Goal: Task Accomplishment & Management: Manage account settings

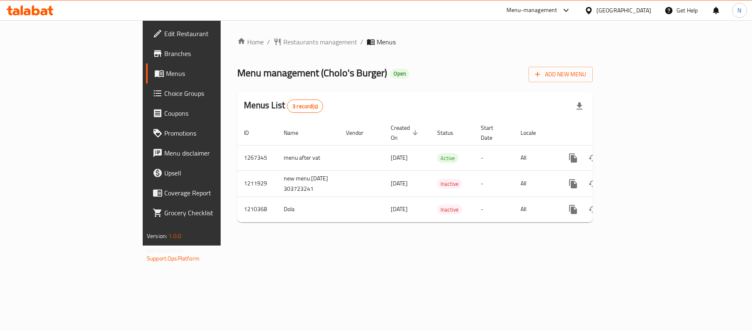
click at [627, 2] on div "[GEOGRAPHIC_DATA]" at bounding box center [618, 10] width 80 height 20
click at [642, 5] on div "Egypt" at bounding box center [618, 10] width 80 height 20
click at [644, 9] on div "Egypt" at bounding box center [623, 10] width 55 height 9
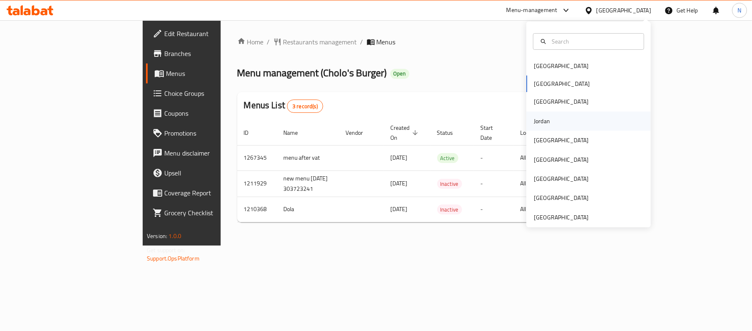
click at [551, 121] on div "Jordan" at bounding box center [588, 121] width 124 height 19
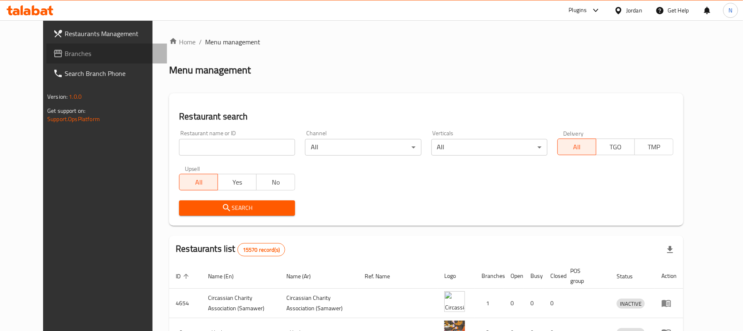
click at [90, 51] on span "Branches" at bounding box center [113, 54] width 96 height 10
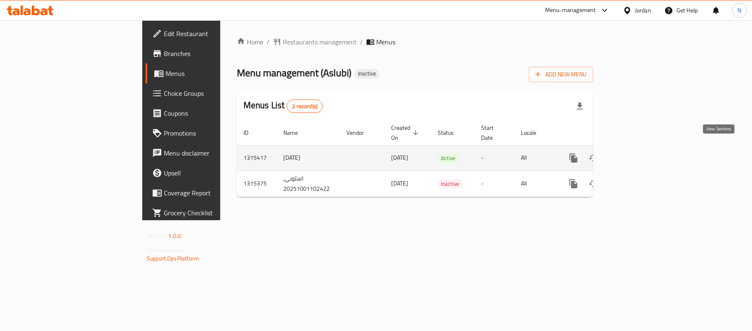
click at [643, 148] on link "enhanced table" at bounding box center [633, 158] width 20 height 20
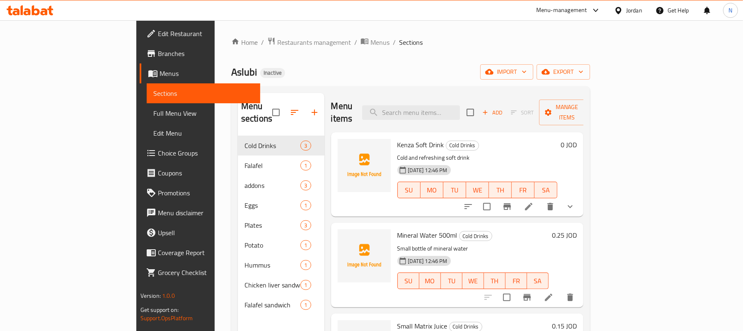
click at [398, 138] on span "Kenza Soft Drink" at bounding box center [421, 144] width 47 height 12
copy span "Kenza"
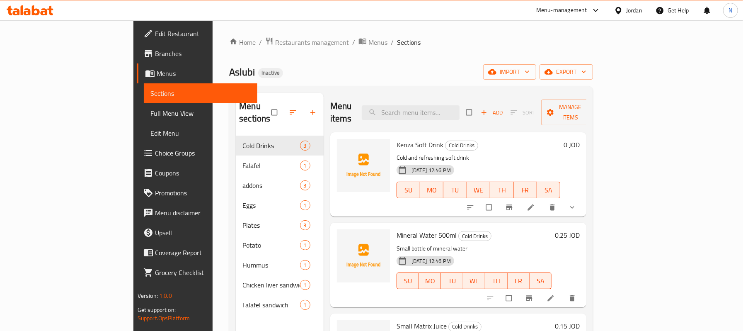
click at [535, 203] on icon at bounding box center [531, 207] width 8 height 8
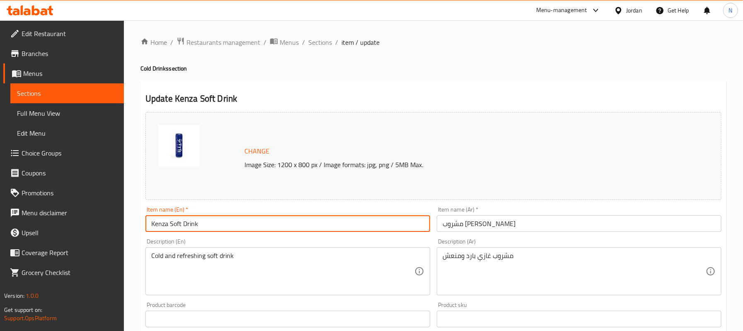
click at [158, 226] on input "Kenza Soft Drink" at bounding box center [288, 223] width 285 height 17
type input "Kinza Soft Drink"
click at [323, 40] on span "Sections" at bounding box center [320, 42] width 24 height 10
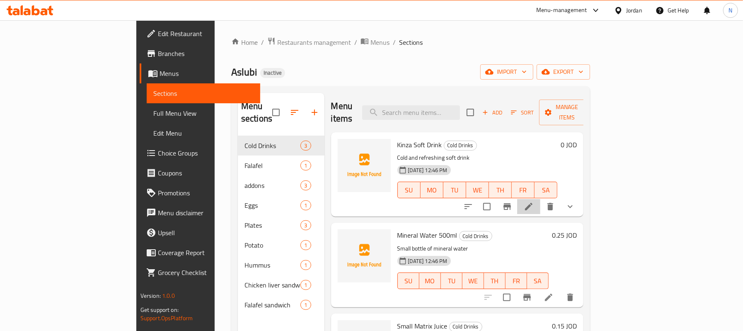
click at [541, 199] on li at bounding box center [528, 206] width 23 height 15
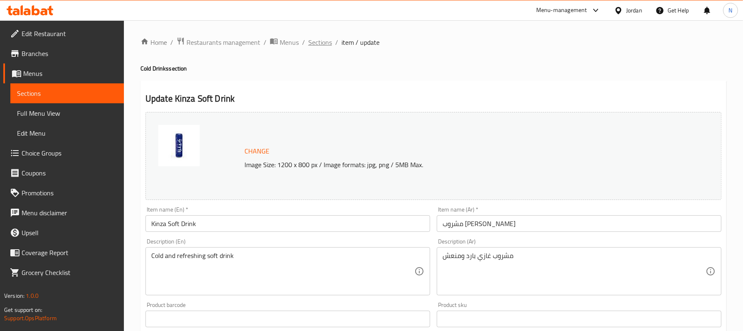
click at [321, 47] on span "Sections" at bounding box center [320, 42] width 24 height 10
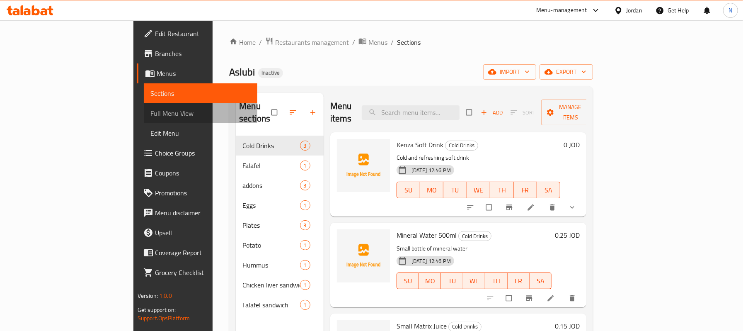
click at [151, 112] on span "Full Menu View" at bounding box center [201, 113] width 100 height 10
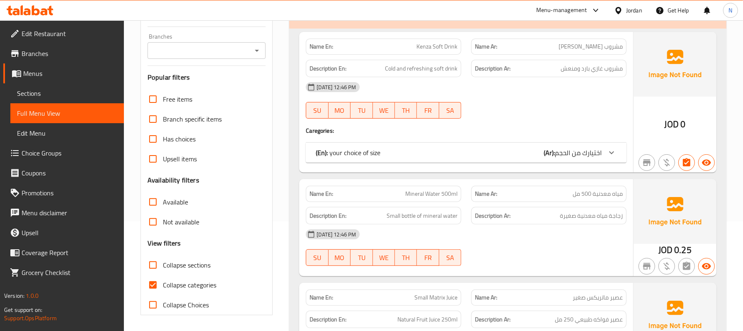
scroll to position [110, 0]
click at [180, 279] on span "Collapse categories" at bounding box center [189, 284] width 53 height 10
click at [163, 279] on input "Collapse categories" at bounding box center [153, 284] width 20 height 20
checkbox input "false"
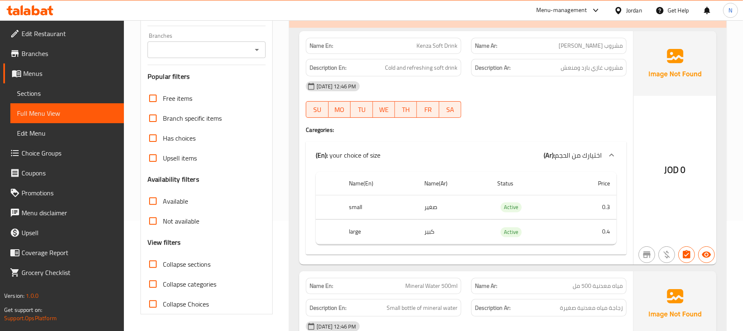
click at [174, 263] on span "Collapse sections" at bounding box center [187, 264] width 48 height 10
click at [163, 263] on input "Collapse sections" at bounding box center [153, 264] width 20 height 20
checkbox input "true"
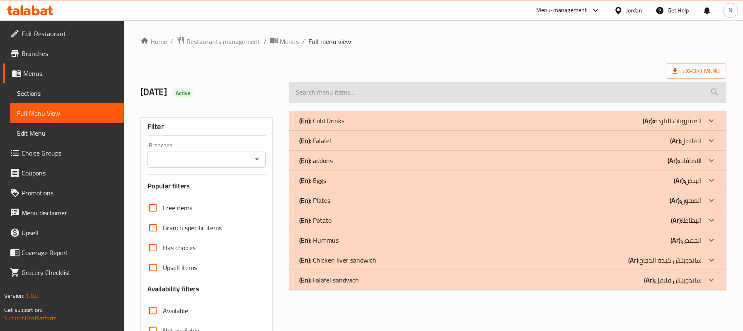
scroll to position [0, 0]
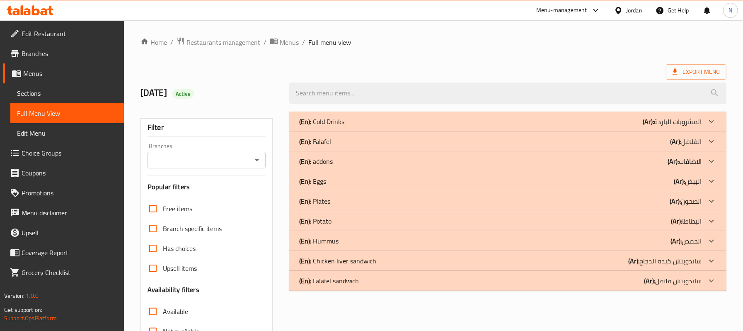
click at [372, 116] on div "(En): Cold Drinks (Ar): المشروبات الباردة" at bounding box center [507, 122] width 437 height 20
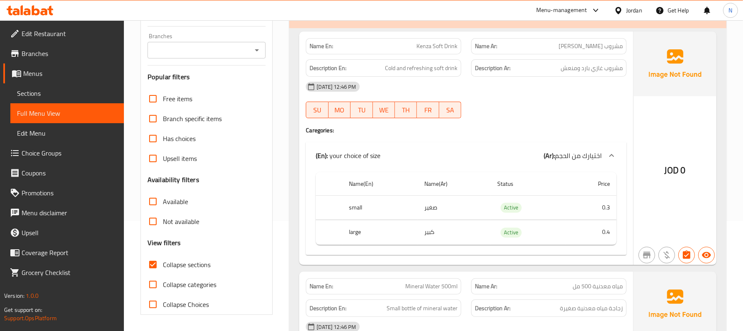
scroll to position [110, 0]
click at [468, 108] on div "01-10-2025 12:46 PM SU MO TU WE TH FR SA" at bounding box center [466, 99] width 331 height 46
click at [437, 48] on span "Kenza Soft Drink" at bounding box center [437, 45] width 41 height 9
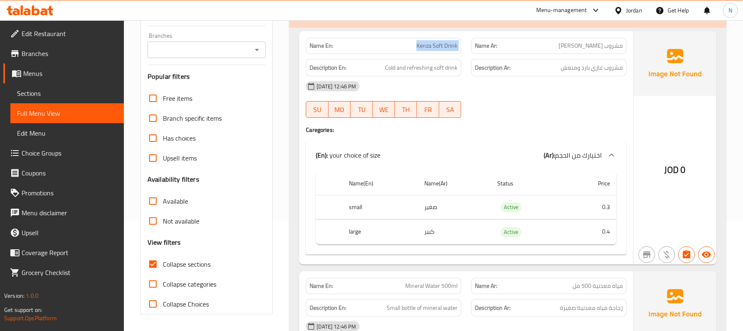
copy span "Kenza Soft Drink"
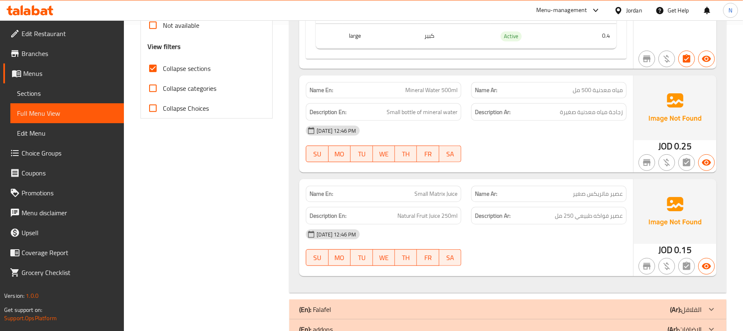
scroll to position [332, 0]
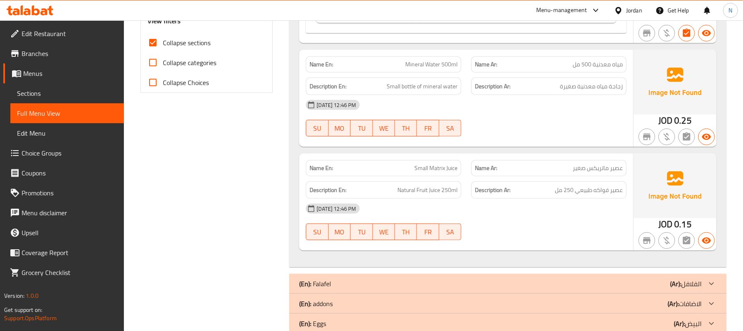
click at [448, 167] on span "Small Matrix Juice" at bounding box center [436, 168] width 43 height 9
copy span "Small Matrix Juice"
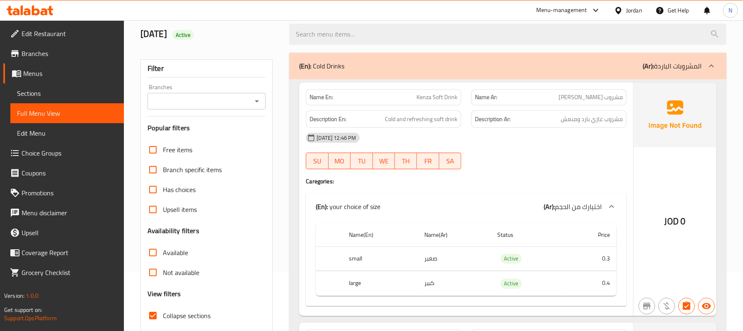
scroll to position [0, 0]
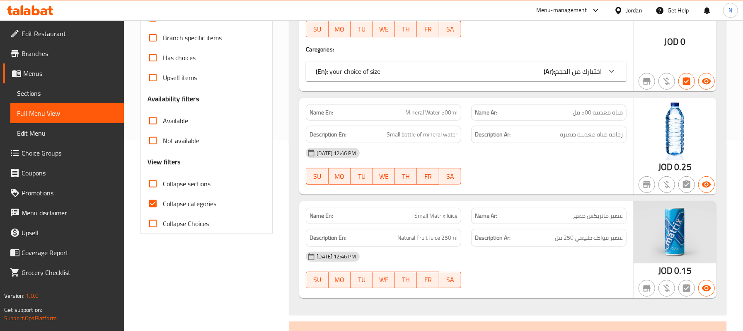
scroll to position [221, 0]
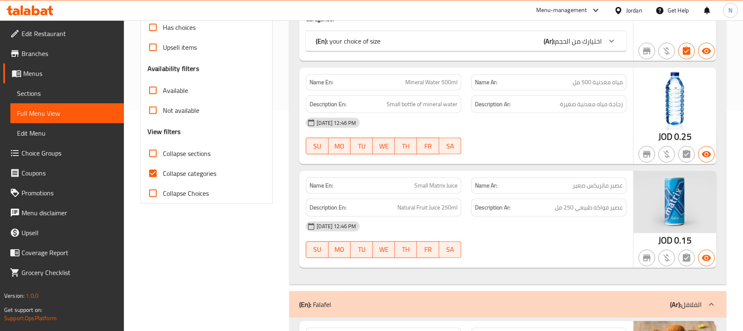
click at [169, 165] on label "Collapse categories" at bounding box center [179, 173] width 73 height 20
click at [163, 165] on input "Collapse categories" at bounding box center [153, 173] width 20 height 20
checkbox input "false"
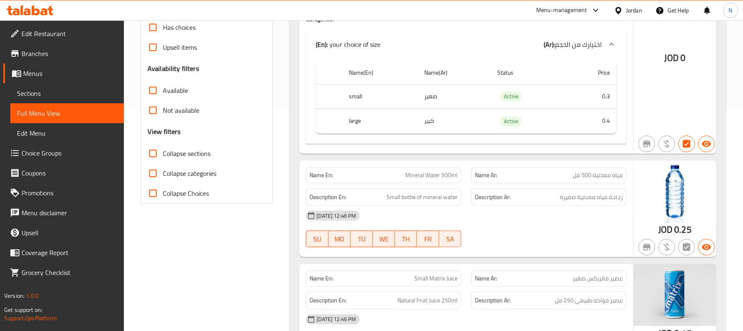
click at [183, 158] on span "Collapse sections" at bounding box center [187, 153] width 48 height 10
click at [163, 158] on input "Collapse sections" at bounding box center [153, 153] width 20 height 20
checkbox input "true"
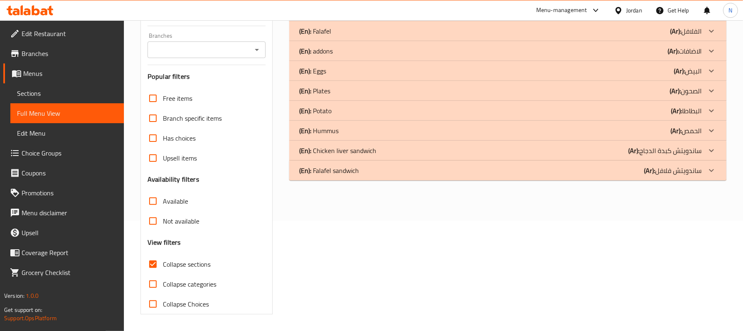
scroll to position [0, 0]
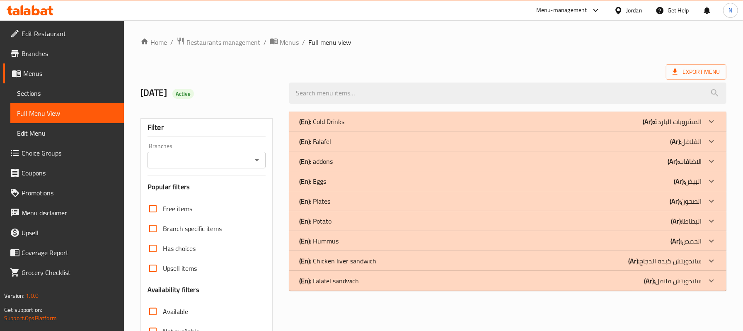
click at [364, 122] on div "(En): Cold Drinks (Ar): المشروبات الباردة" at bounding box center [500, 122] width 403 height 10
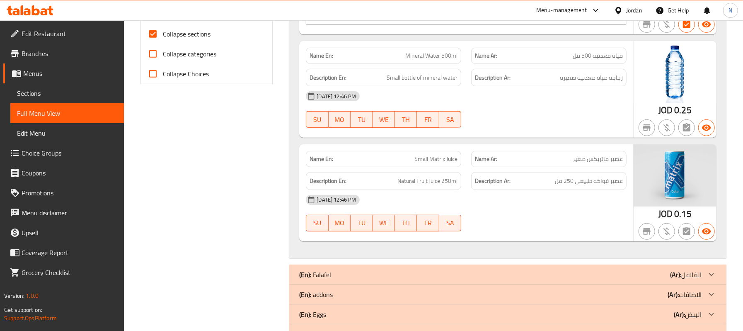
scroll to position [342, 0]
